Goal: Obtain resource: Download file/media

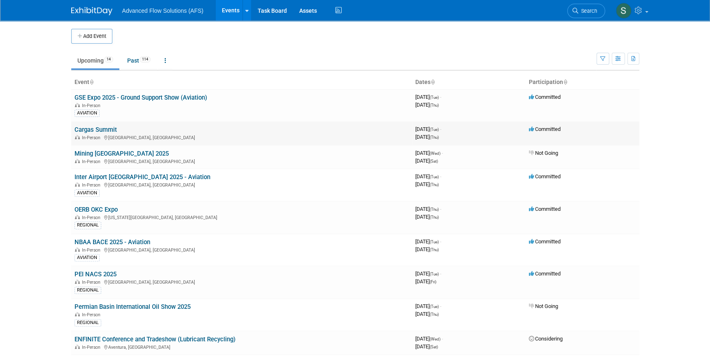
click at [92, 133] on link "Cargas Summit" at bounding box center [96, 129] width 42 height 7
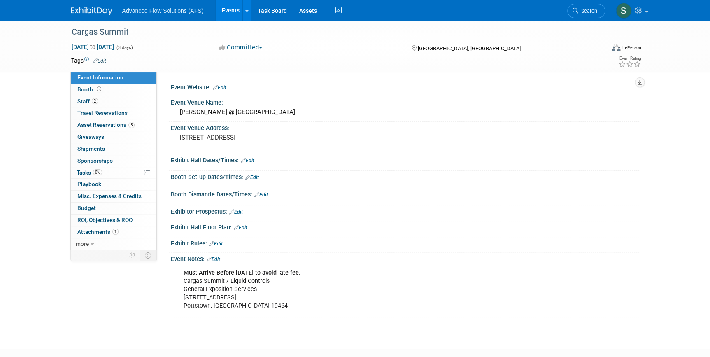
click at [95, 79] on span "Event Information" at bounding box center [100, 77] width 46 height 7
click at [93, 230] on span "Attachments 1" at bounding box center [97, 232] width 41 height 7
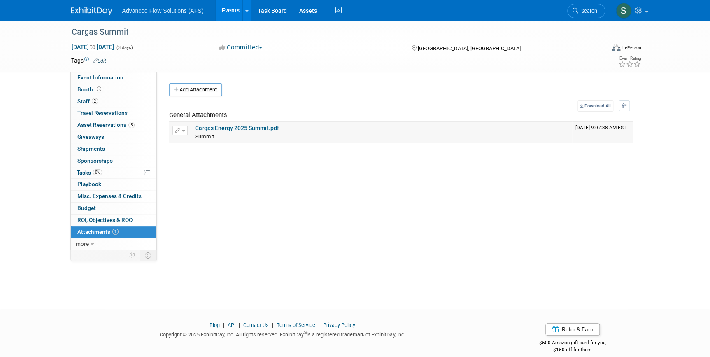
click at [237, 131] on link "Cargas Energy 2025 Summit.pdf" at bounding box center [237, 128] width 84 height 7
click at [93, 75] on span "Event Information" at bounding box center [100, 77] width 46 height 7
